Goal: Book appointment/travel/reservation

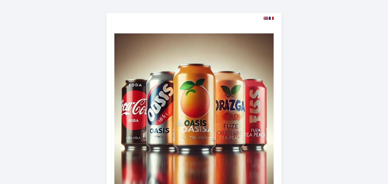
select select
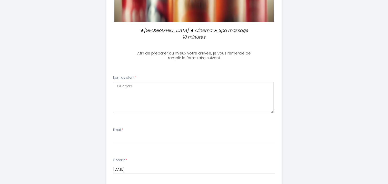
scroll to position [203, 0]
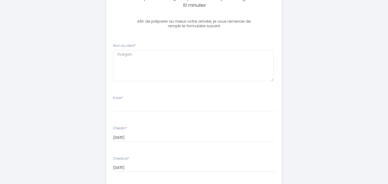
click at [142, 43] on div "Nom du client * Guegan" at bounding box center [194, 62] width 162 height 38
drag, startPoint x: 142, startPoint y: 42, endPoint x: 138, endPoint y: 50, distance: 9.5
click at [138, 50] on div "Nom du client * Guegan" at bounding box center [194, 62] width 162 height 38
click at [138, 50] on client0 "Guegan" at bounding box center [193, 65] width 160 height 31
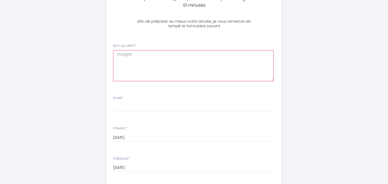
click at [138, 50] on client0 "Guegan" at bounding box center [193, 65] width 160 height 31
click at [100, 83] on div "★[GEOGRAPHIC_DATA] ★ Cinema ★ Spa massage 10 minutes Afin de préparer au mieux …" at bounding box center [194, 72] width 262 height 551
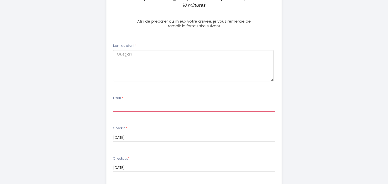
click at [117, 102] on input "Email *" at bounding box center [194, 106] width 162 height 9
type input "[PERSON_NAME][EMAIL_ADDRESS][DOMAIN_NAME]"
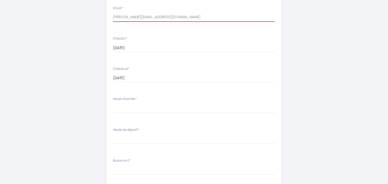
scroll to position [293, 0]
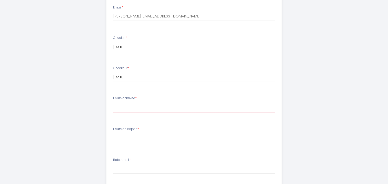
click at [120, 102] on select "17:00 17:30 18:00 18:30 19:00 19:30 20:00 20:30 21:00 21:30 22:00 22:30 23:00 2…" at bounding box center [194, 107] width 162 height 10
click at [113, 102] on select "17:00 17:30 18:00 18:30 19:00 19:30 20:00 20:30 21:00 21:30 22:00 22:30 23:00 2…" at bounding box center [194, 107] width 162 height 10
click at [118, 105] on li "Heure d'arrivée * 17:00 17:30 18:00 18:30 19:00 19:30 20:00 20:30 21:00 21:30 2…" at bounding box center [194, 107] width 175 height 28
click at [123, 102] on select "17:00 17:30 18:00 18:30 19:00 19:30 20:00 20:30 21:00 21:30 22:00 22:30 23:00 2…" at bounding box center [194, 107] width 162 height 10
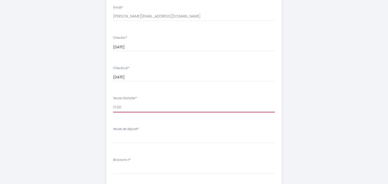
select select "17:30"
click at [113, 102] on select "17:00 17:30 18:00 18:30 19:00 19:30 20:00 20:30 21:00 21:30 22:00 22:30 23:00 2…" at bounding box center [194, 107] width 162 height 10
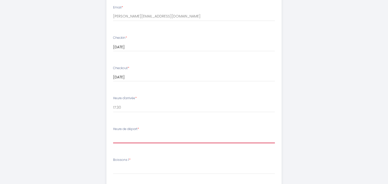
click at [120, 133] on select "00:00 00:30 01:00 01:30 02:00 02:30 03:00 03:30 04:00 04:30 05:00 05:30 06:00 0…" at bounding box center [194, 138] width 162 height 10
select select "09:00"
click at [113, 133] on select "00:00 00:30 01:00 01:30 02:00 02:30 03:00 03:30 04:00 04:30 05:00 05:30 06:00 0…" at bounding box center [194, 138] width 162 height 10
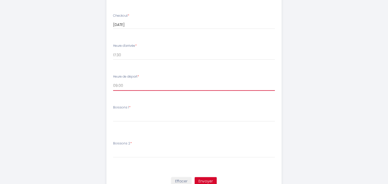
scroll to position [348, 0]
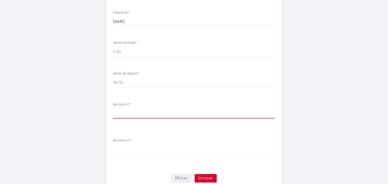
click at [120, 108] on select "[PERSON_NAME] 1 Coca Oasis Fuze Tee Menthe Citron" at bounding box center [194, 113] width 162 height 10
select select "Oasis"
click at [113, 108] on select "[PERSON_NAME] 1 Coca Oasis Fuze Tee Menthe Citron" at bounding box center [194, 113] width 162 height 10
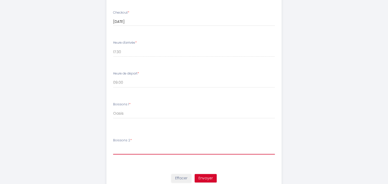
click at [124, 144] on select "[PERSON_NAME] 2 Coca Oasis Fuze Tee Menthe Citron" at bounding box center [194, 149] width 162 height 10
select select "Oasis"
click at [113, 144] on select "[PERSON_NAME] 2 Coca Oasis Fuze Tee Menthe Citron" at bounding box center [194, 149] width 162 height 10
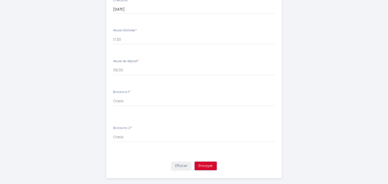
click at [203, 161] on button "Envoyer" at bounding box center [206, 165] width 22 height 9
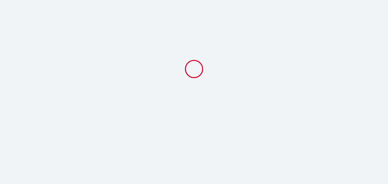
scroll to position [0, 0]
select select "17:30"
select select "09:00"
select select "Oasis"
